Goal: Task Accomplishment & Management: Manage account settings

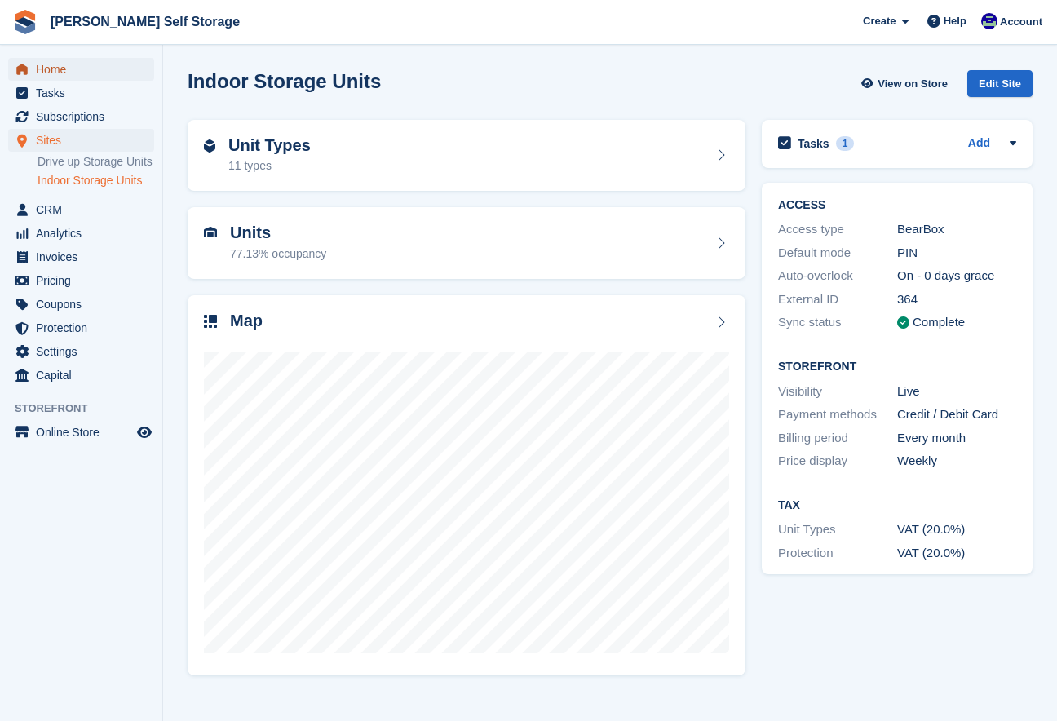
click at [51, 61] on span "Home" at bounding box center [85, 69] width 98 height 23
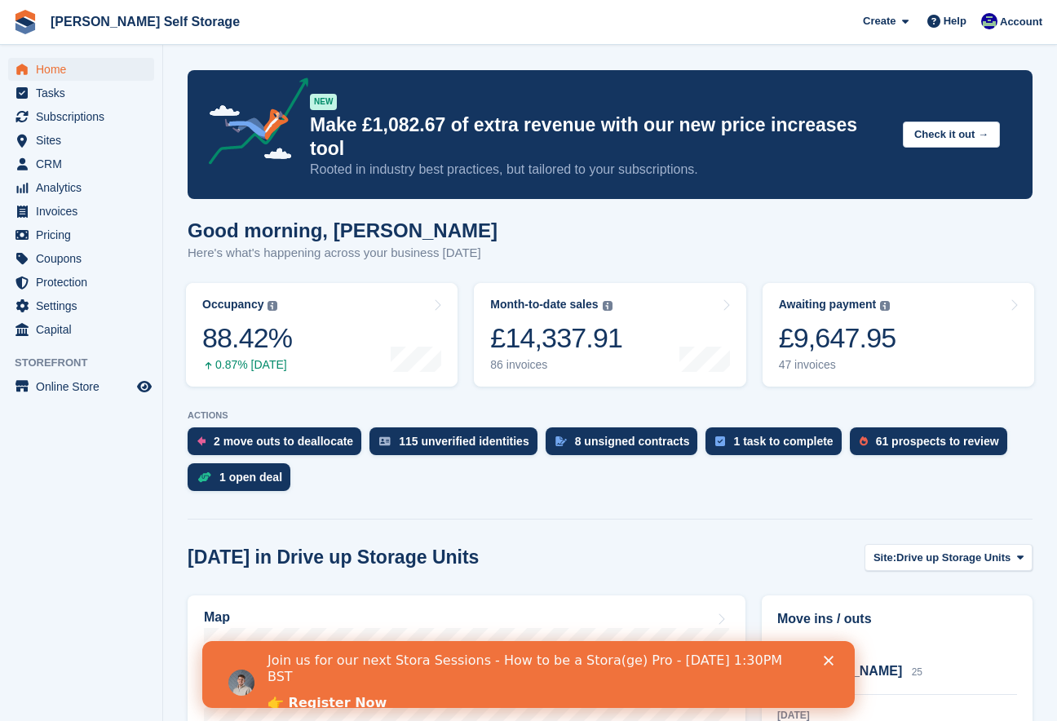
scroll to position [2, 0]
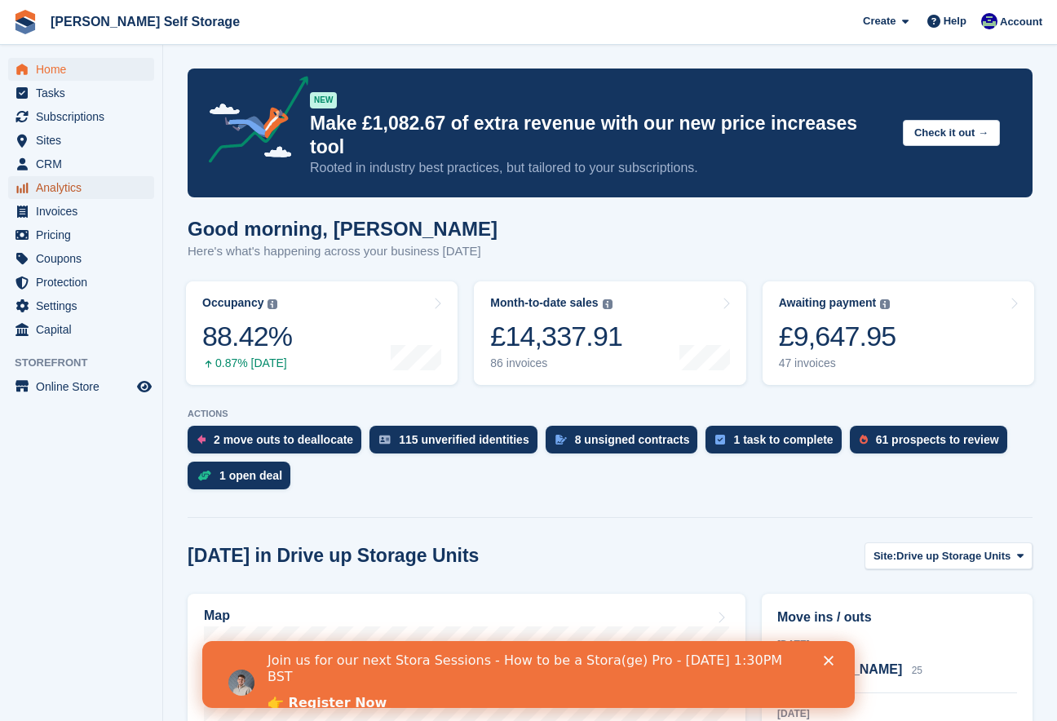
click at [66, 194] on span "Analytics" at bounding box center [85, 187] width 98 height 23
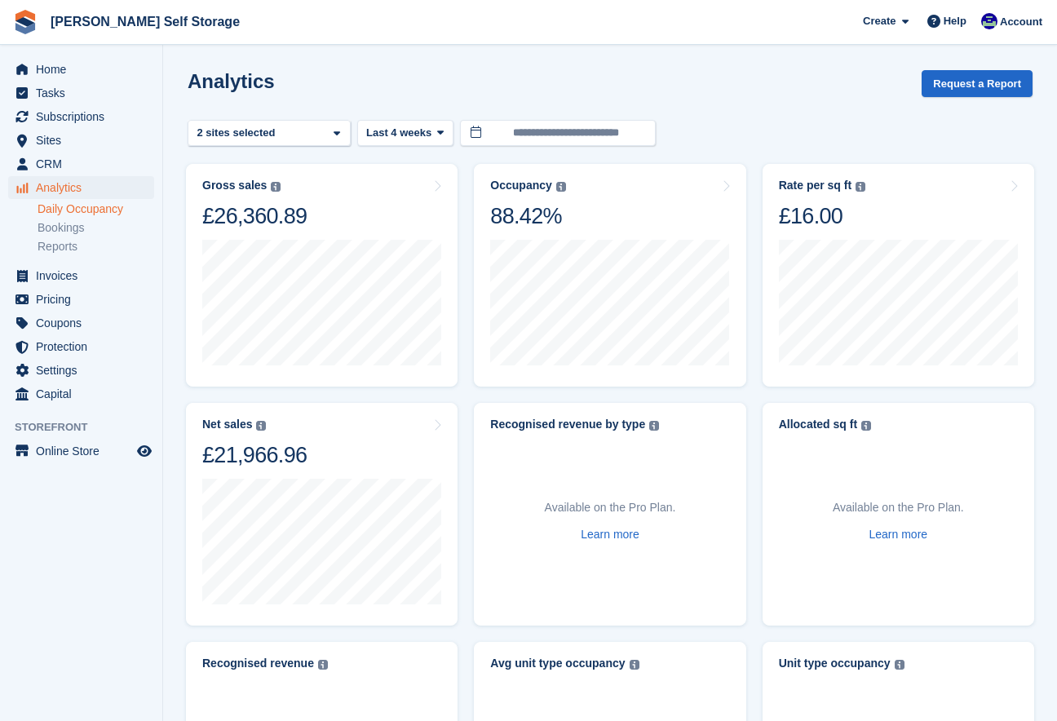
click at [67, 206] on link "Daily Occupancy" at bounding box center [96, 208] width 117 height 15
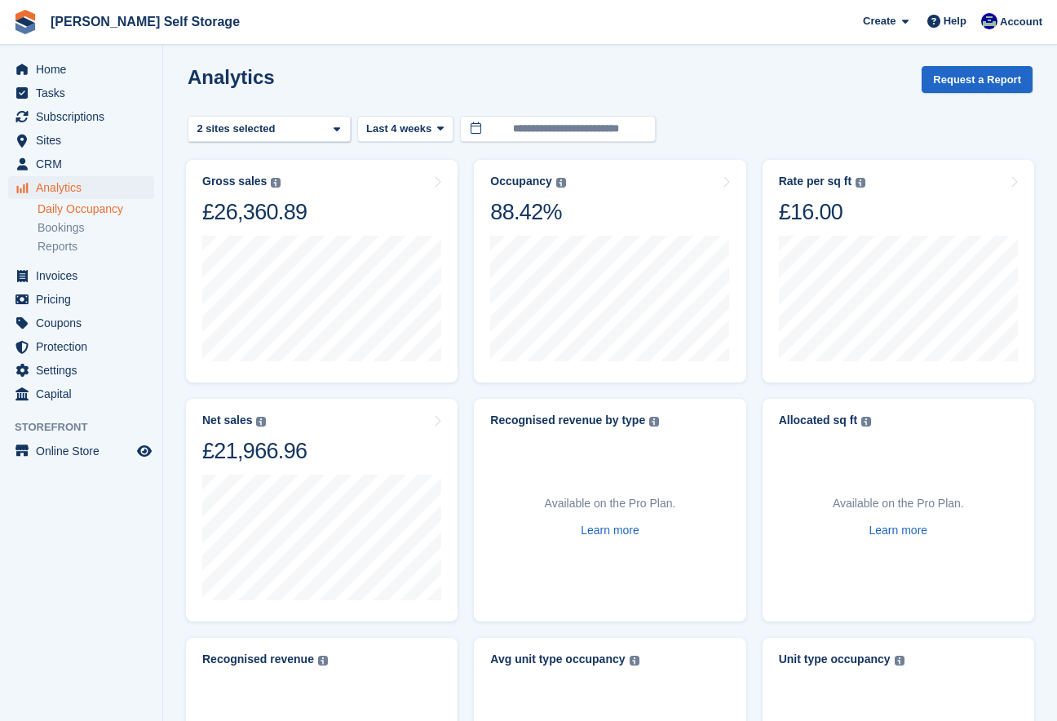
scroll to position [7, 0]
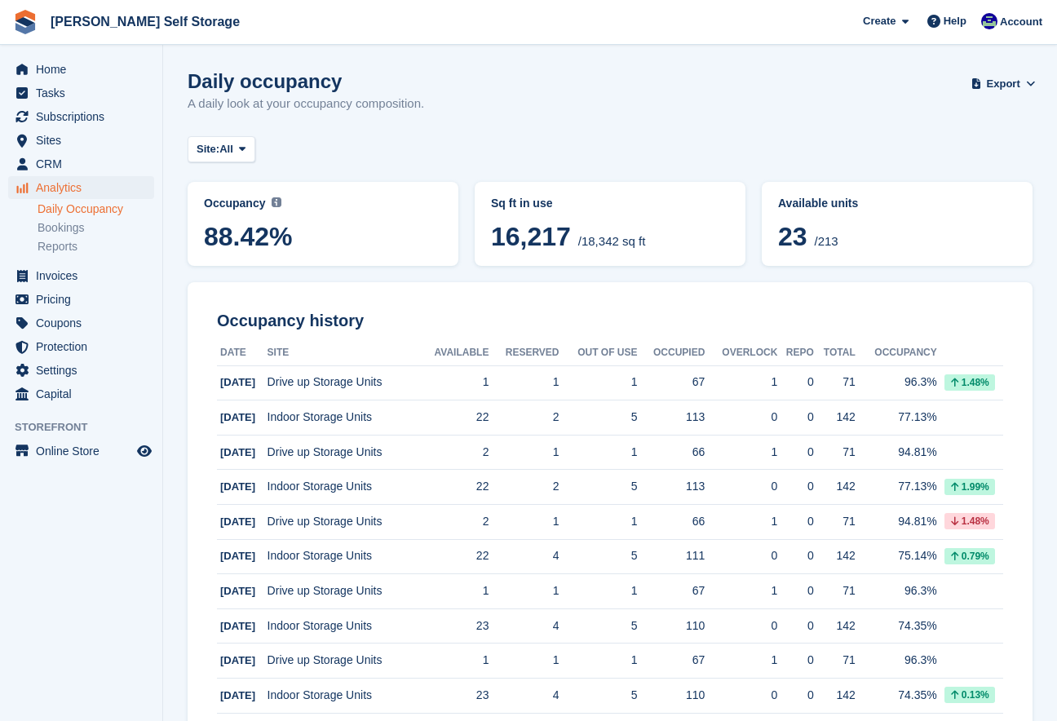
scroll to position [6, 0]
